Goal: Use online tool/utility: Utilize a website feature to perform a specific function

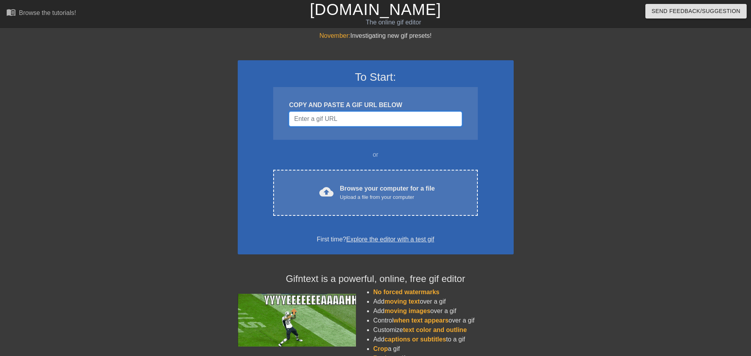
click at [320, 121] on input "Username" at bounding box center [375, 119] width 173 height 15
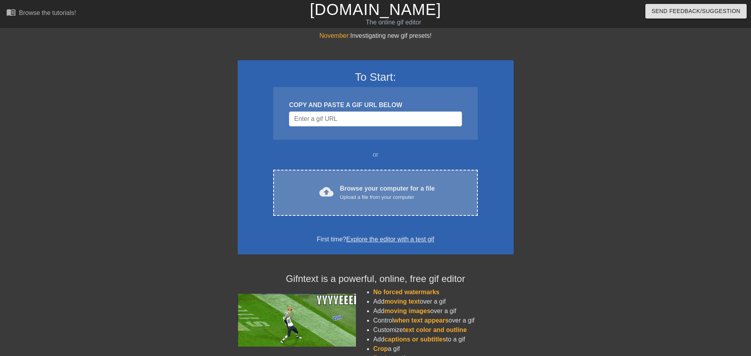
click at [339, 182] on div "cloud_upload Browse your computer for a file Upload a file from your computer C…" at bounding box center [375, 193] width 204 height 46
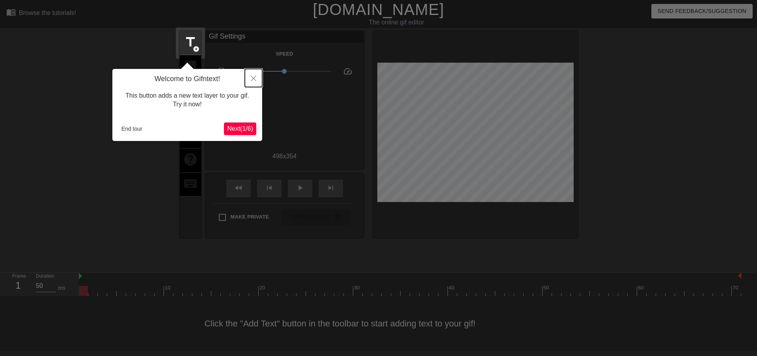
click at [249, 78] on button "Close" at bounding box center [253, 78] width 17 height 18
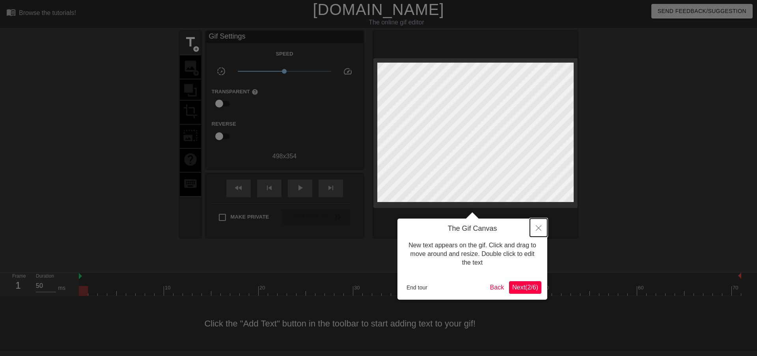
click at [537, 227] on icon "Close" at bounding box center [539, 228] width 6 height 6
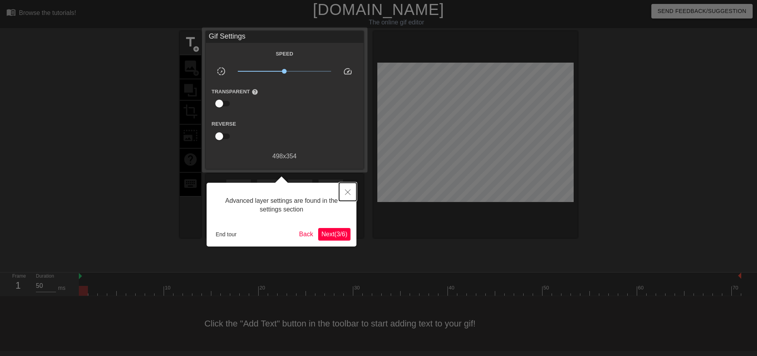
click at [350, 191] on icon "Close" at bounding box center [348, 193] width 6 height 6
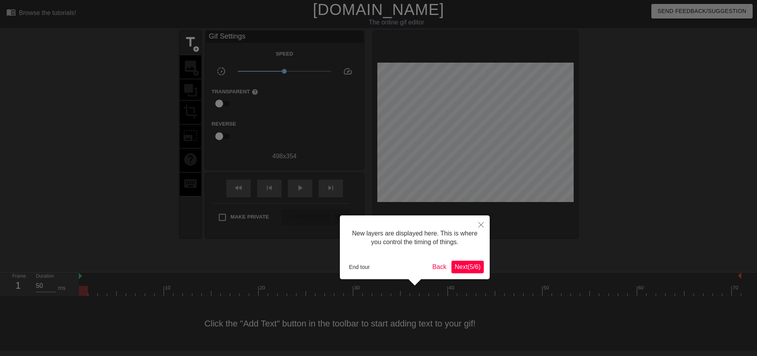
scroll to position [7, 0]
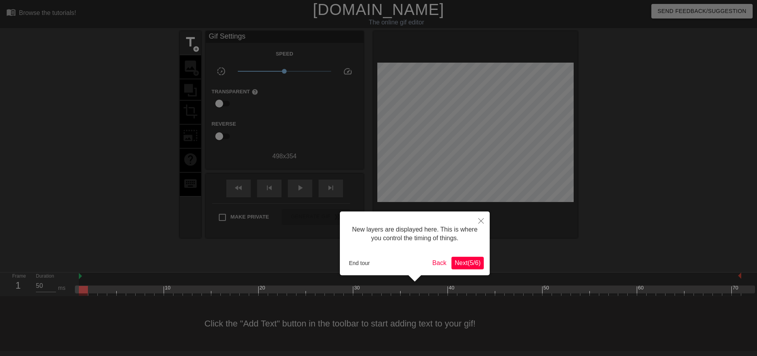
click at [473, 266] on span "Next ( 5 / 6 )" at bounding box center [467, 263] width 26 height 7
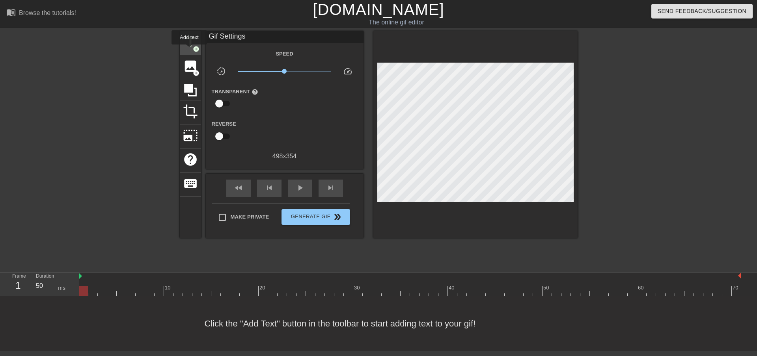
click at [189, 47] on span "title" at bounding box center [190, 42] width 15 height 15
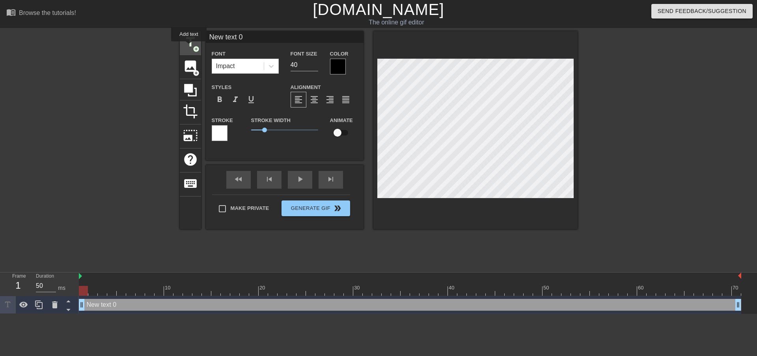
scroll to position [0, 0]
click at [233, 66] on div "Impact" at bounding box center [225, 65] width 19 height 9
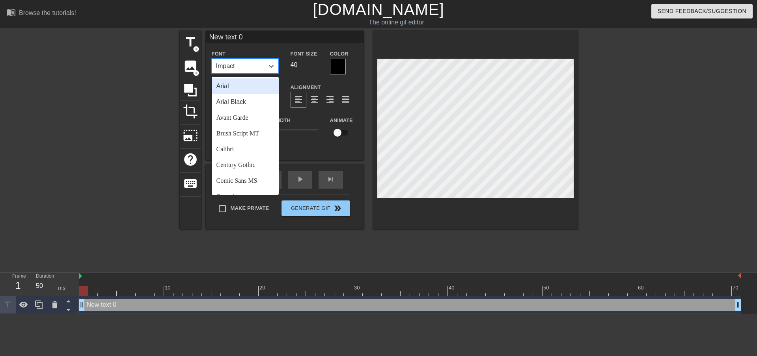
click at [232, 65] on div "Impact" at bounding box center [225, 65] width 19 height 9
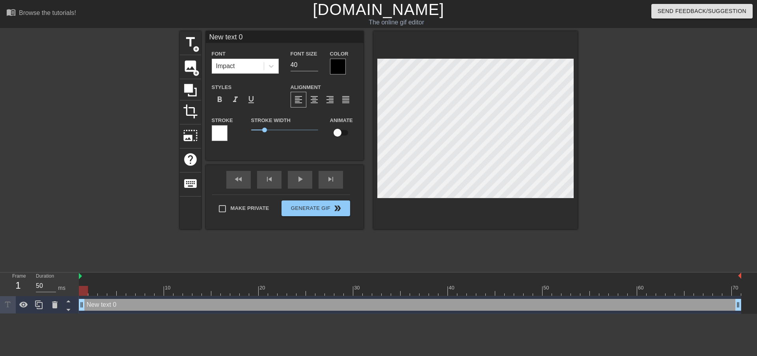
scroll to position [1, 2]
type input "s"
type textarea "s"
type input "sh"
type textarea "sh"
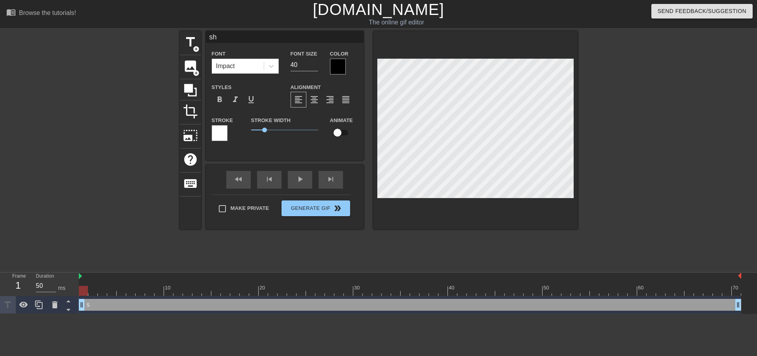
type input "shi"
type textarea "shi"
type input "shir"
type textarea "shir"
type input "shiro"
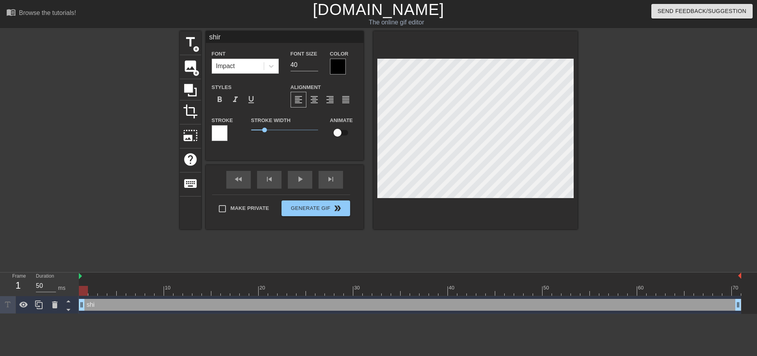
type textarea "shiro"
type input "shir"
type textarea "shir"
type input "shi"
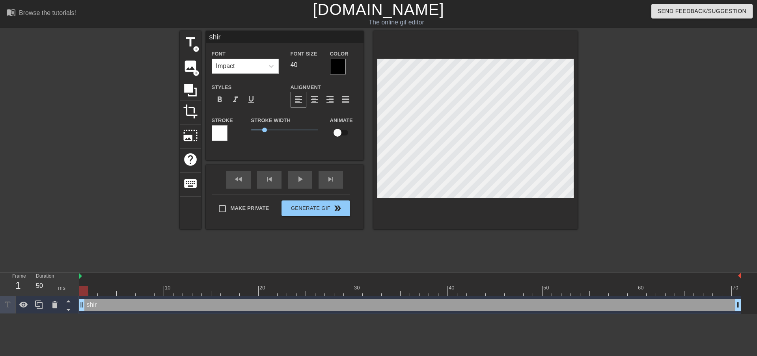
type textarea "shi"
type input "sh"
type textarea "sh"
type input "s"
type textarea "s"
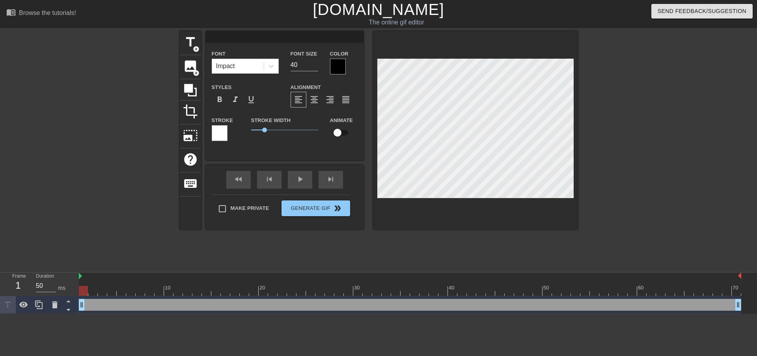
type input "S"
type textarea "S"
type input "SH"
type textarea "SH"
type input "SHI"
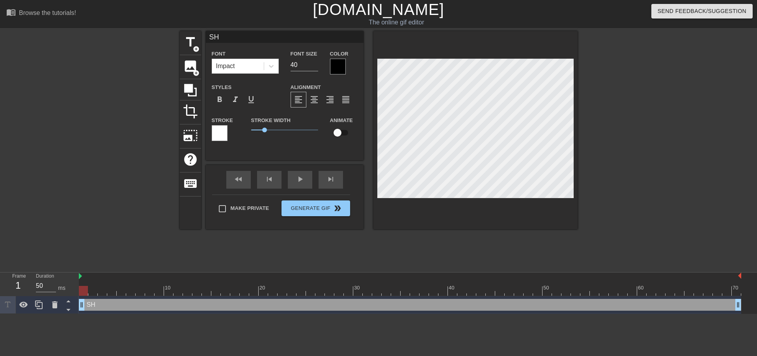
type textarea "SHI"
type input "SHIR"
type textarea "SHIR"
type input "SHIRO"
type textarea "SHIRO"
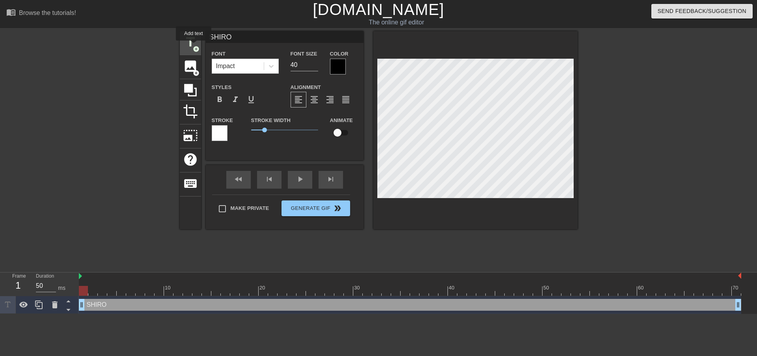
click at [194, 46] on span "add_circle" at bounding box center [196, 49] width 7 height 7
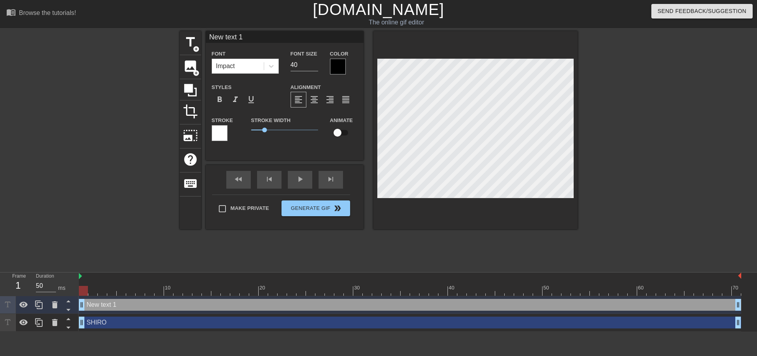
scroll to position [1, 2]
type input "P"
type textarea "P"
type input "PI"
type textarea "PI"
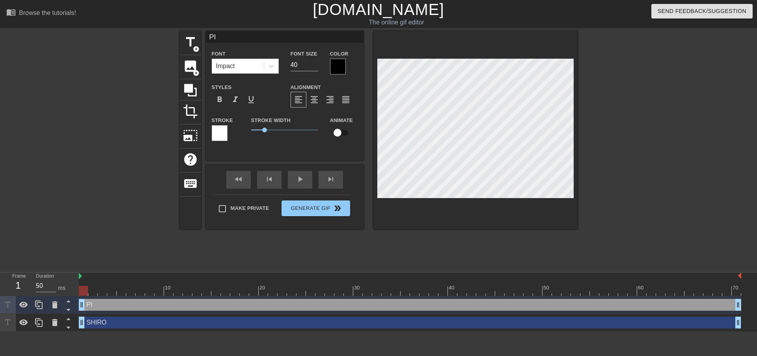
type input "PIT"
type textarea "PIT"
type input "PIT"
type textarea "PIT"
type input "PIT O"
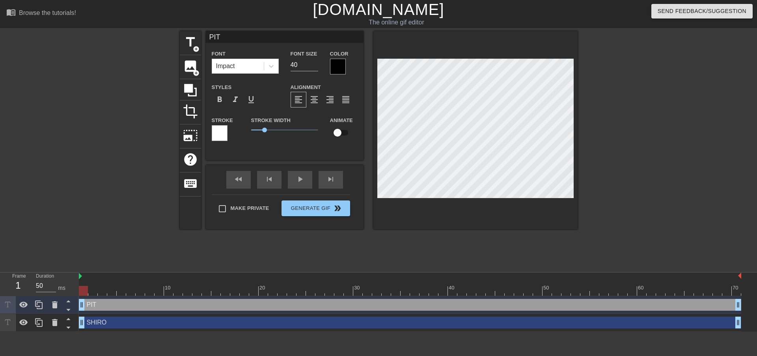
type textarea "PIT O"
type input "PIT OF"
type textarea "PIT OF"
type input "PIT OF"
type textarea "PIT OF"
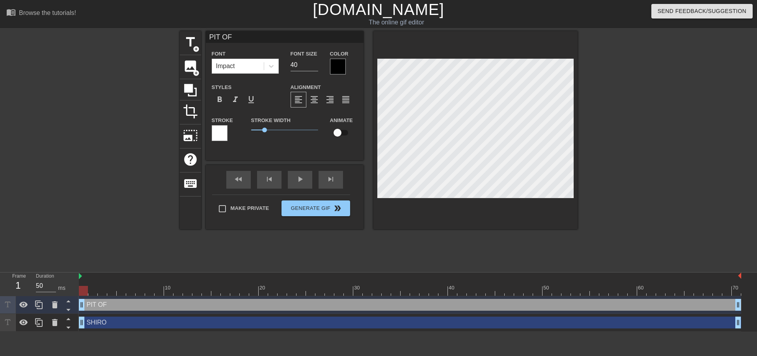
type input "PIT OF W"
type textarea "PIT OF W"
type input "PIT OF [GEOGRAPHIC_DATA]"
type textarea "PIT OF [GEOGRAPHIC_DATA]"
type input "PIT OF WAR"
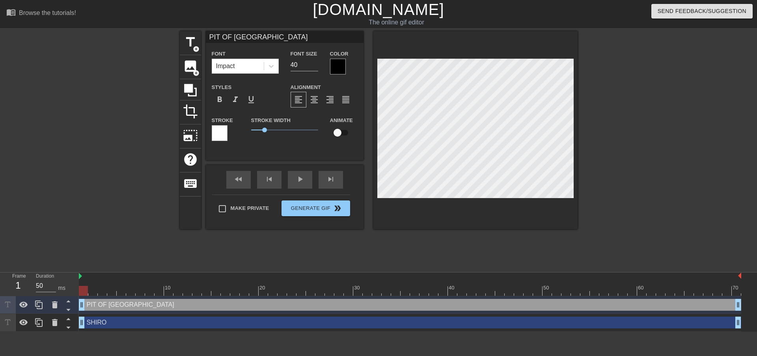
type textarea "PIT OF WAR"
type input "PIT OF WARR"
type textarea "PIT OF WARR"
type input "PIT OF WARRI"
type textarea "PIT OF WARRI"
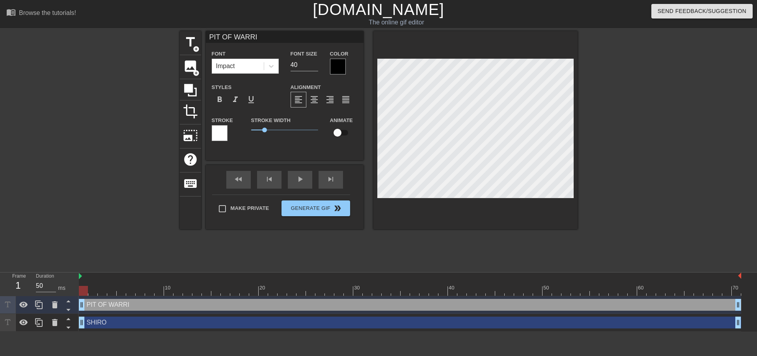
type input "PIT OF WARRIO"
type textarea "PIT OF WARRIO"
type input "PIT OF WARRIOR"
type textarea "PIT OF WARRIOR"
type input "PIT OF WARRIORS"
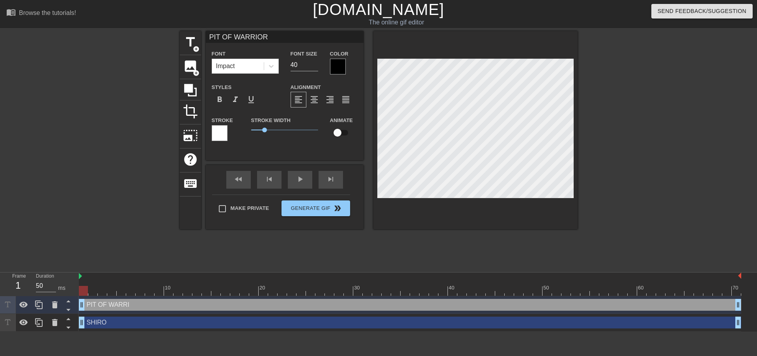
type textarea "PIT OF WARRIORS"
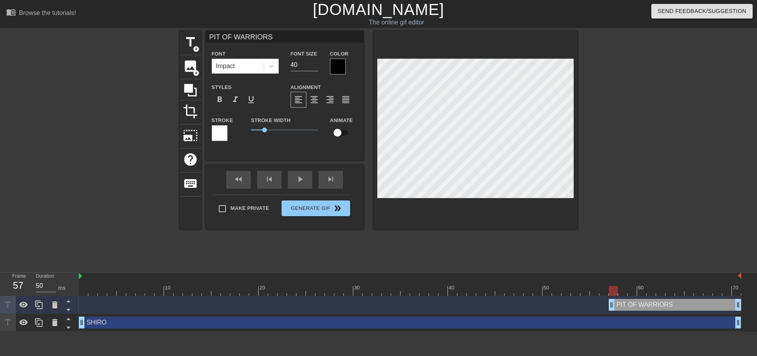
drag, startPoint x: 84, startPoint y: 305, endPoint x: 612, endPoint y: 307, distance: 527.8
click at [260, 241] on div "title add_circle image add_circle crop photo_size_select_large help keyboard PI…" at bounding box center [379, 149] width 398 height 236
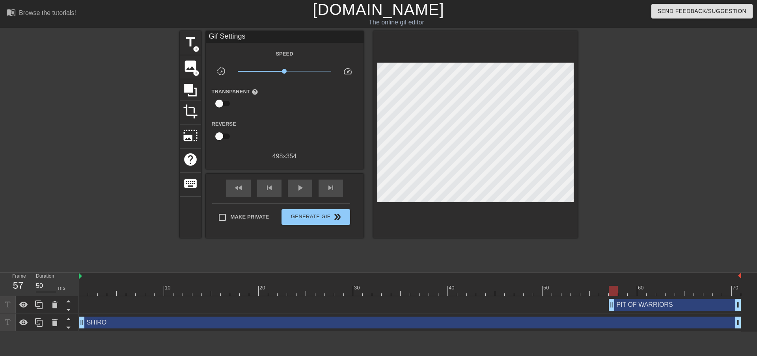
click at [655, 186] on div at bounding box center [646, 149] width 118 height 236
click at [307, 218] on span "Generate Gif double_arrow" at bounding box center [316, 216] width 62 height 9
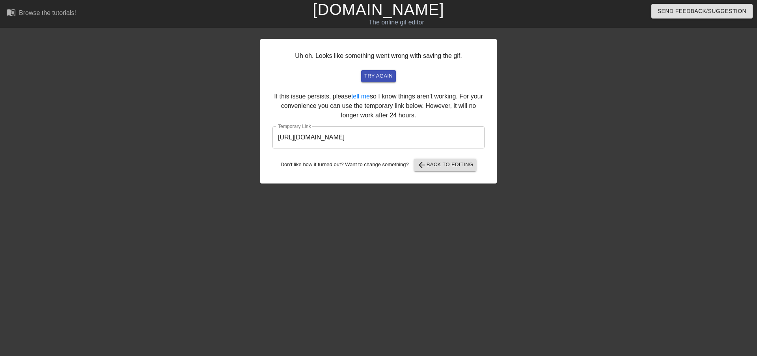
click at [367, 136] on input "[URL][DOMAIN_NAME]" at bounding box center [378, 138] width 212 height 22
